Goal: Task Accomplishment & Management: Complete application form

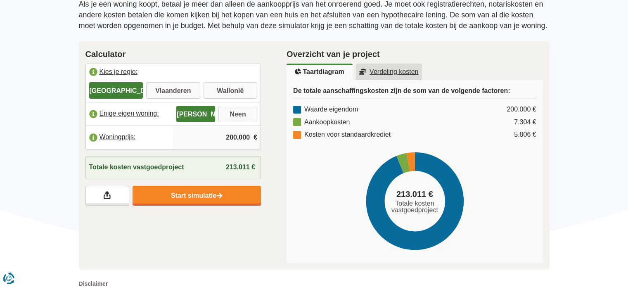
scroll to position [104, 0]
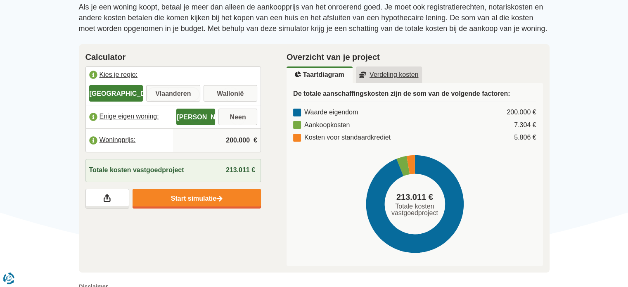
click at [187, 90] on input "Vlaanderen" at bounding box center [173, 94] width 54 height 15
radio input "true"
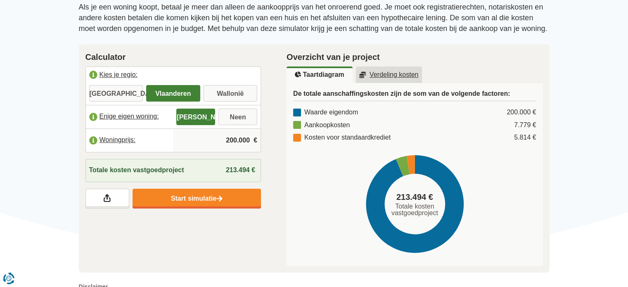
click at [132, 116] on label "Enige eigen woning:" at bounding box center [130, 117] width 88 height 18
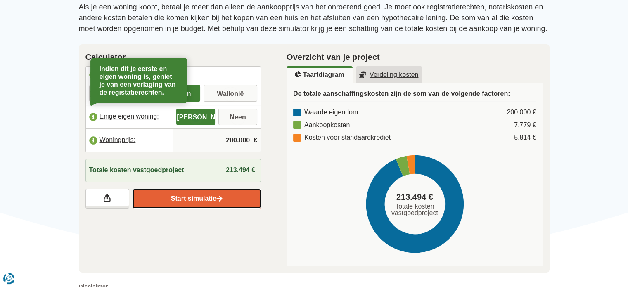
click at [209, 190] on link "Start simulatie" at bounding box center [197, 199] width 128 height 20
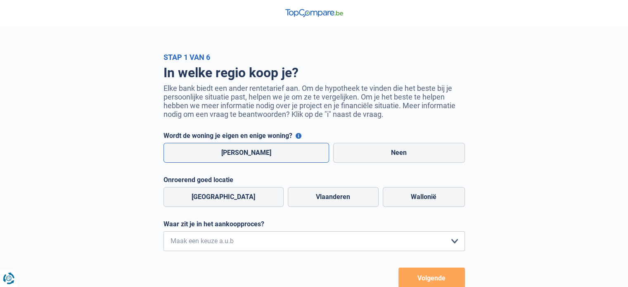
click at [273, 155] on label "[PERSON_NAME]" at bounding box center [247, 153] width 166 height 20
click at [273, 155] on input "[PERSON_NAME]" at bounding box center [247, 153] width 166 height 20
radio input "true"
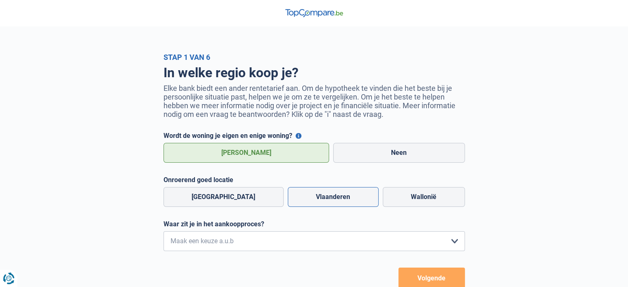
click at [288, 196] on label "Vlaanderen" at bounding box center [333, 197] width 91 height 20
click at [288, 196] on input "Vlaanderen" at bounding box center [333, 197] width 91 height 20
radio input "true"
click at [283, 246] on select "Ik wil me uitsluitend informeren omdat ik op dit moment geen concrete plannen h…" at bounding box center [314, 241] width 301 height 20
select select "1b"
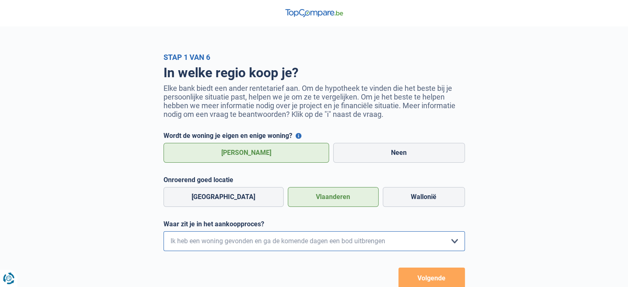
click at [164, 233] on select "Ik wil me uitsluitend informeren omdat ik op dit moment geen concrete plannen h…" at bounding box center [314, 241] width 301 height 20
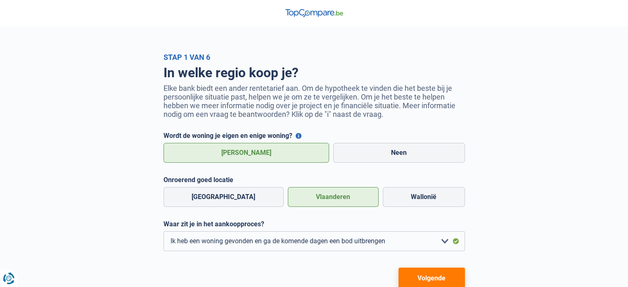
click at [434, 269] on form "Wordt de woning je eigen en enige woning? Je kunt profiteren van een korting op…" at bounding box center [314, 210] width 301 height 157
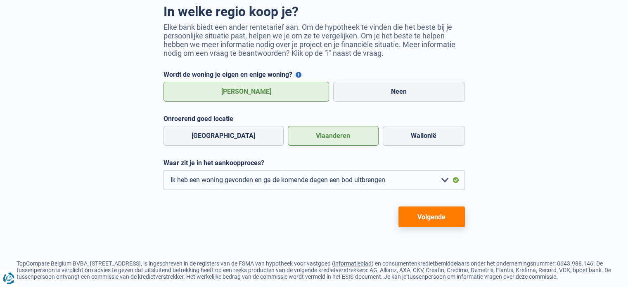
click at [433, 211] on button "Volgende" at bounding box center [432, 216] width 66 height 21
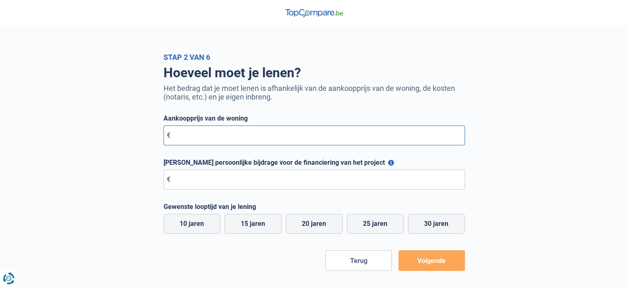
click at [317, 137] on input "Aankoopprijs van de woning" at bounding box center [314, 136] width 301 height 20
click at [382, 157] on form "Aankoopprijs van de woning € 150.000 Maximale persoonlijke bijdrage voor de fin…" at bounding box center [314, 192] width 301 height 157
click at [231, 137] on input "150.000" at bounding box center [314, 136] width 301 height 20
type input "160.000"
click at [253, 181] on input "Maximale persoonlijke bijdrage voor de financiering van het project" at bounding box center [314, 180] width 301 height 20
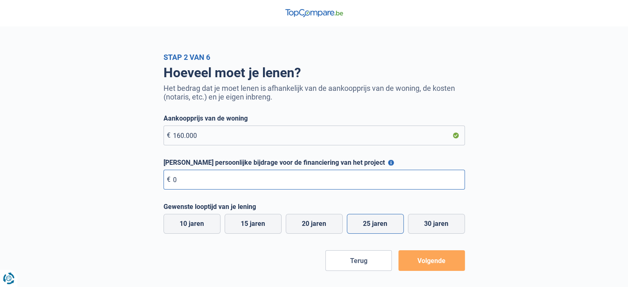
type input "0"
click at [375, 229] on label "25 jaren" at bounding box center [375, 224] width 57 height 20
click at [375, 229] on input "25 jaren" at bounding box center [375, 224] width 57 height 20
radio input "true"
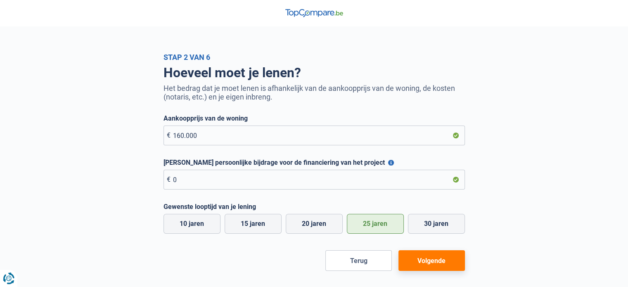
click at [433, 259] on button "Volgende" at bounding box center [432, 260] width 66 height 21
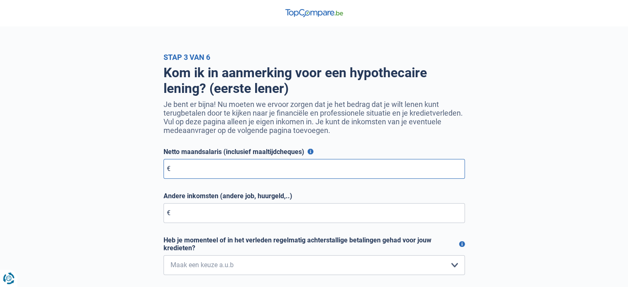
click at [397, 176] on input "Netto maandsalaris (inclusief maaltijdcheques)" at bounding box center [314, 169] width 301 height 20
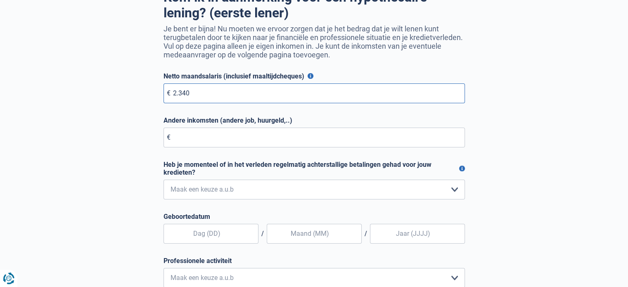
scroll to position [78, 0]
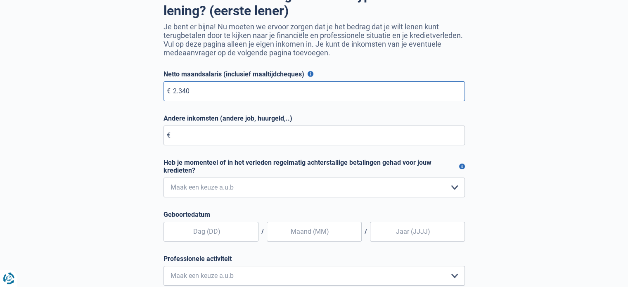
type input "2.340"
click at [562, 135] on div "Stap 3 van 6 Kom ik in aanmerking voor een hypothecaire lening? (eerste lener) …" at bounding box center [314, 171] width 628 height 392
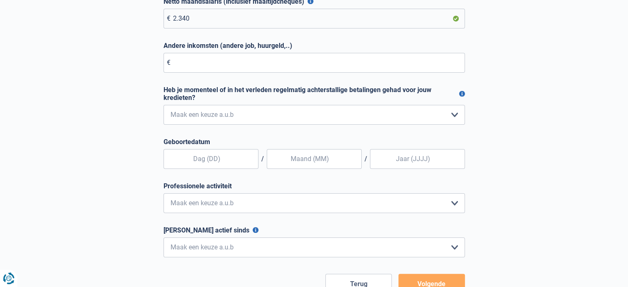
scroll to position [154, 0]
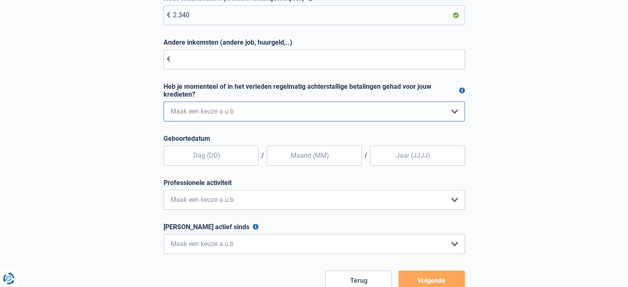
click at [334, 113] on select "Nee, nooit Ja, maar ik heb deze minder dan een jaar geleden afbetaald Ja, maar …" at bounding box center [314, 112] width 301 height 20
select select "0"
click at [164, 102] on select "Nee, nooit Ja, maar ik heb deze minder dan een jaar geleden afbetaald Ja, maar …" at bounding box center [314, 112] width 301 height 20
click at [244, 154] on input "text" at bounding box center [211, 156] width 95 height 20
type input "31"
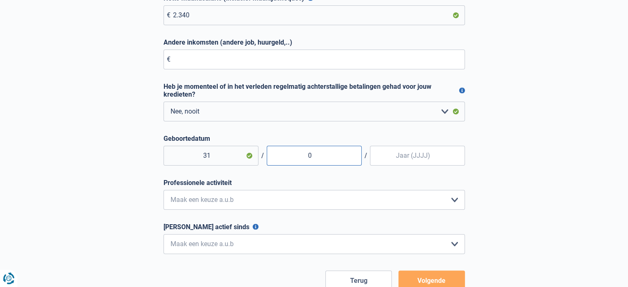
type input "01"
type input "2000"
click at [231, 199] on select "Bediende Arbeider Ambtenaar Zelfstandige Bedrijfsleider Gepensioneerde Vrij ber…" at bounding box center [314, 200] width 301 height 20
select select "official"
click at [164, 191] on select "Bediende Arbeider Ambtenaar Zelfstandige Bedrijfsleider Gepensioneerde Vrij ber…" at bounding box center [314, 200] width 301 height 20
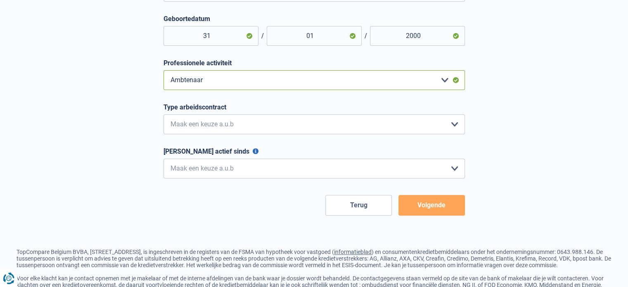
scroll to position [279, 0]
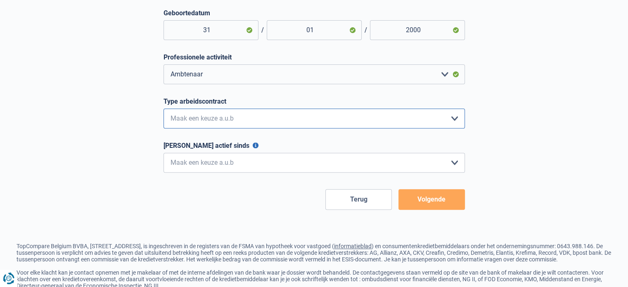
click at [420, 120] on select "Interimcontract Arbeidsovereenkomst van onbepaalde duur Arbeidsovereenkomst van…" at bounding box center [314, 119] width 301 height 20
select select "permanent"
click at [164, 110] on select "Interimcontract Arbeidsovereenkomst van onbepaalde duur Arbeidsovereenkomst van…" at bounding box center [314, 119] width 301 height 20
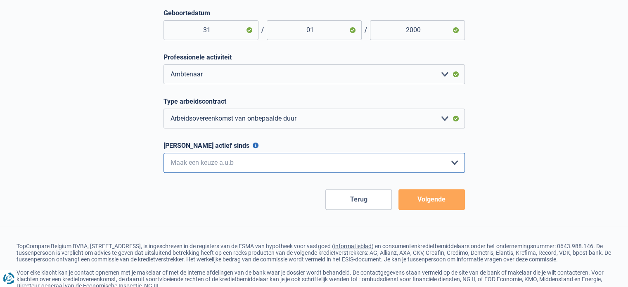
click at [273, 165] on select "< 6 maanden 6 - 12 maanden 12 - 24 maanden 24 - 36 maanden > 36 maanden Maak ee…" at bounding box center [314, 163] width 301 height 20
select select "more36"
click at [164, 154] on select "< 6 maanden 6 - 12 maanden 12 - 24 maanden 24 - 36 maanden > 36 maanden Maak ee…" at bounding box center [314, 163] width 301 height 20
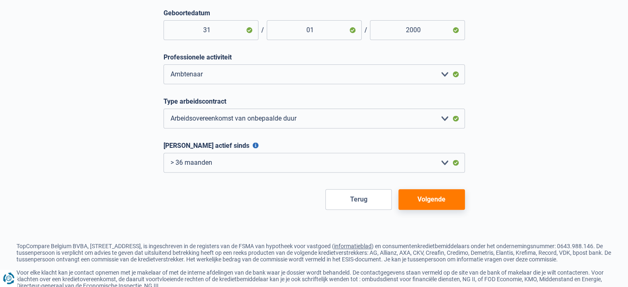
click at [448, 204] on button "Volgende" at bounding box center [432, 199] width 66 height 21
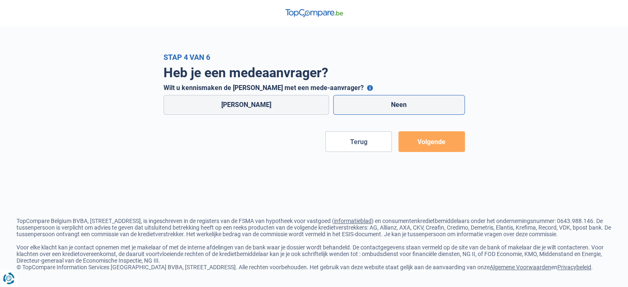
click at [338, 102] on label "Neen" at bounding box center [399, 105] width 132 height 20
click at [338, 102] on input "Neen" at bounding box center [399, 105] width 132 height 20
radio input "true"
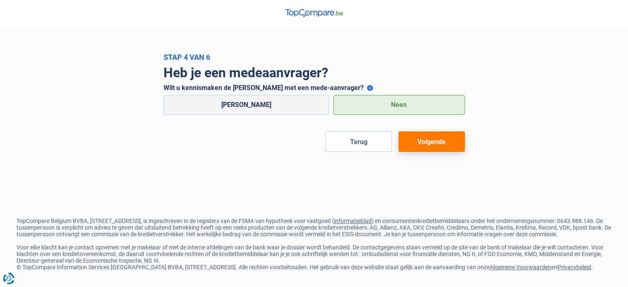
click at [430, 144] on button "Volgende" at bounding box center [432, 141] width 66 height 21
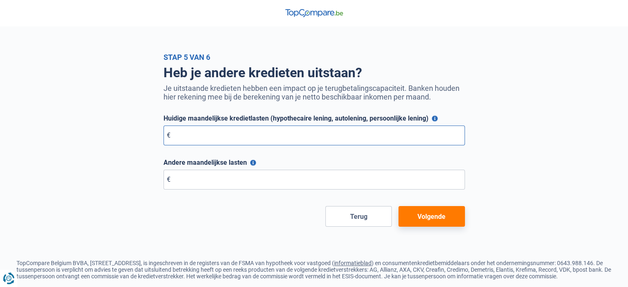
click at [347, 133] on input "Huidige maandelijkse kredietlasten (hypothecaire lening, autolening, persoonlij…" at bounding box center [314, 136] width 301 height 20
type input "0"
click at [292, 186] on input "Andere maandelijkse lasten" at bounding box center [314, 180] width 301 height 20
type input "0"
click at [418, 223] on button "Volgende" at bounding box center [432, 216] width 66 height 21
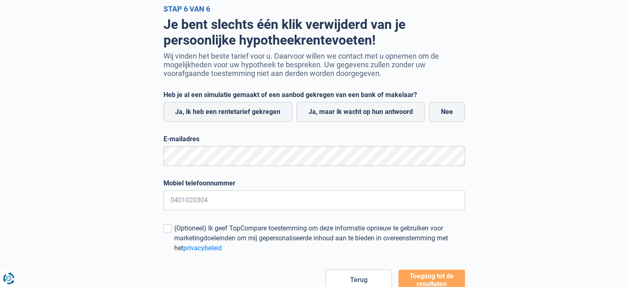
scroll to position [49, 0]
click at [447, 109] on label "Nee" at bounding box center [447, 112] width 36 height 20
click at [447, 109] on input "Nee" at bounding box center [447, 112] width 36 height 20
radio input "true"
click at [306, 172] on form "Heb je al een simulatie gemaakt of een aanbod gekregen van een bank of makelaar…" at bounding box center [314, 189] width 301 height 199
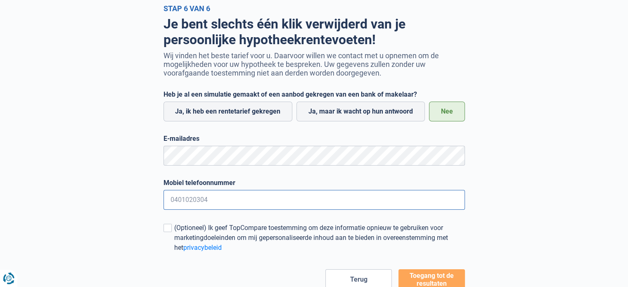
click at [259, 206] on input "Mobiel telefoonnummer" at bounding box center [314, 200] width 301 height 20
click at [432, 277] on form "Heb je al een simulatie gemaakt of een aanbod gekregen van een bank of makelaar…" at bounding box center [314, 189] width 301 height 199
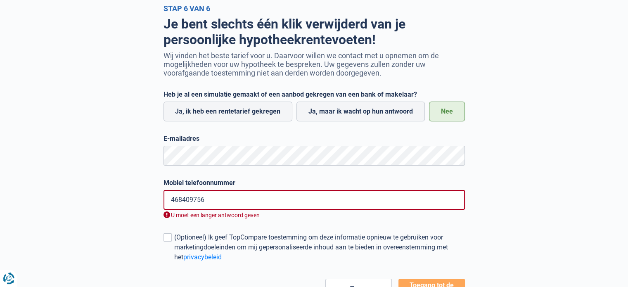
click at [169, 201] on input "468409756" at bounding box center [314, 200] width 301 height 20
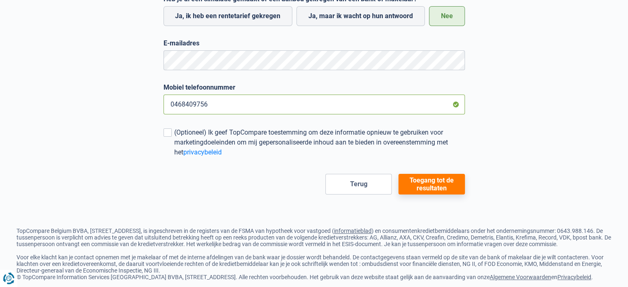
scroll to position [159, 0]
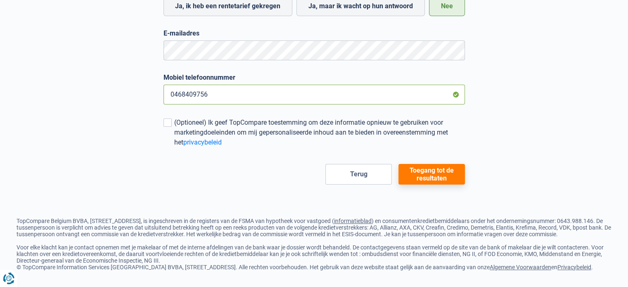
type input "0468409756"
click at [435, 171] on button "Toegang tot de resultaten" at bounding box center [432, 174] width 66 height 21
